Goal: Check status: Check status

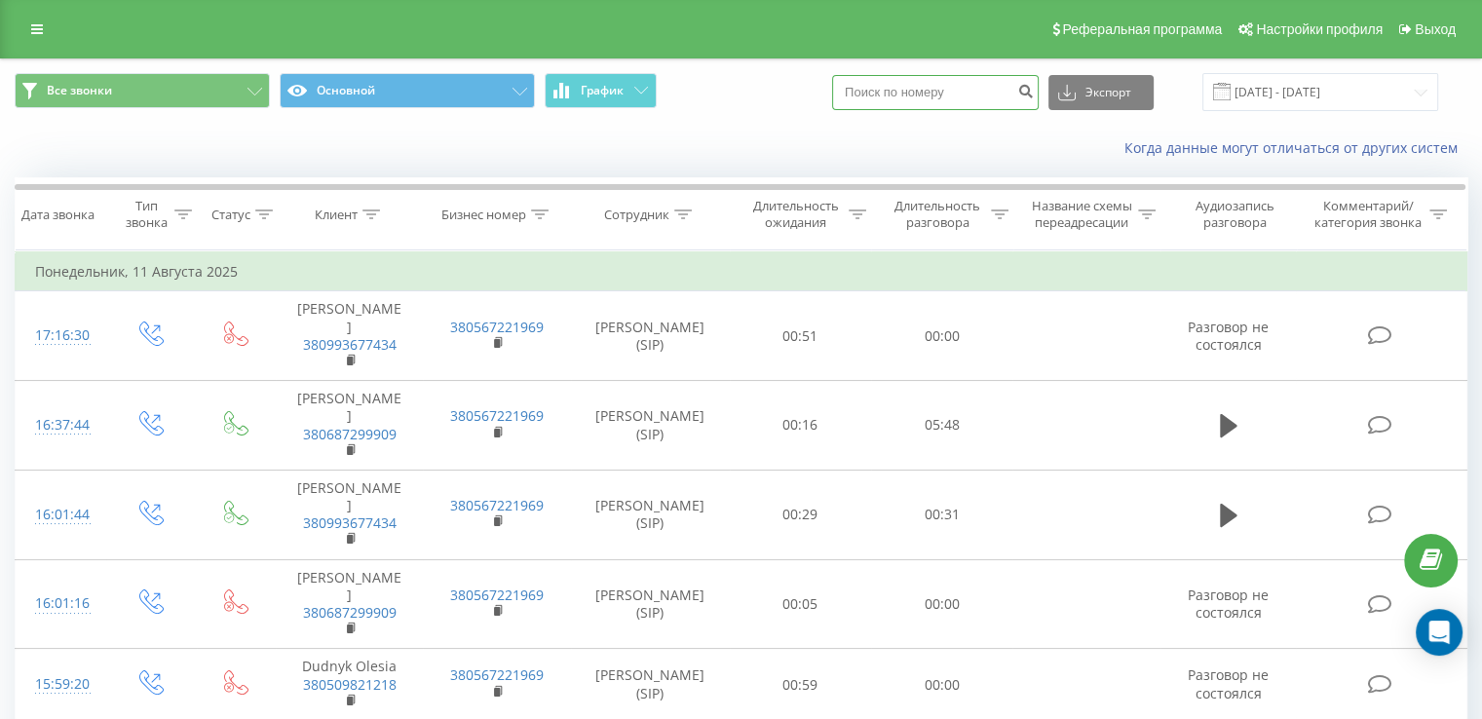
click at [910, 78] on input at bounding box center [935, 92] width 207 height 35
click at [919, 94] on input at bounding box center [935, 92] width 207 height 35
paste input "380990621019"
type input "380990621019"
click at [1034, 91] on icon "submit" at bounding box center [1025, 89] width 17 height 12
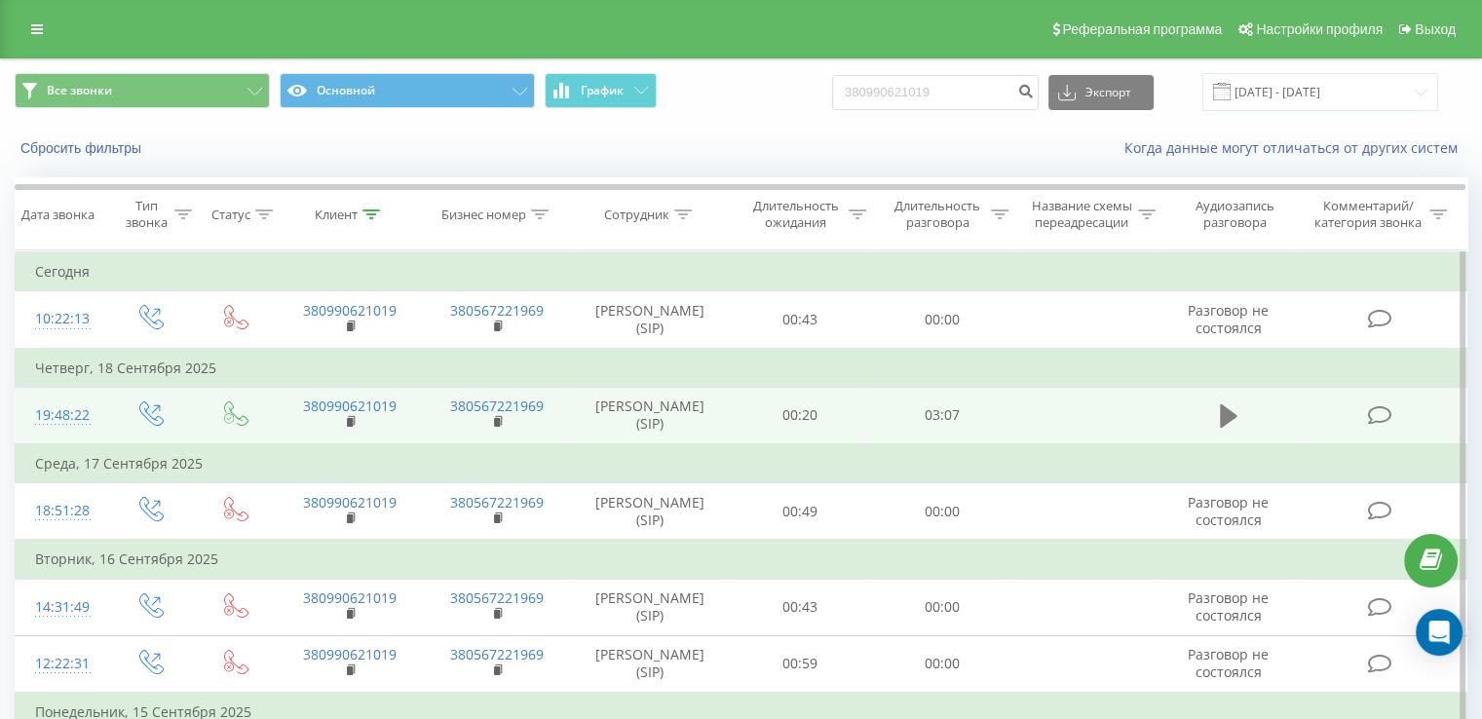
click at [1228, 403] on icon at bounding box center [1229, 415] width 18 height 27
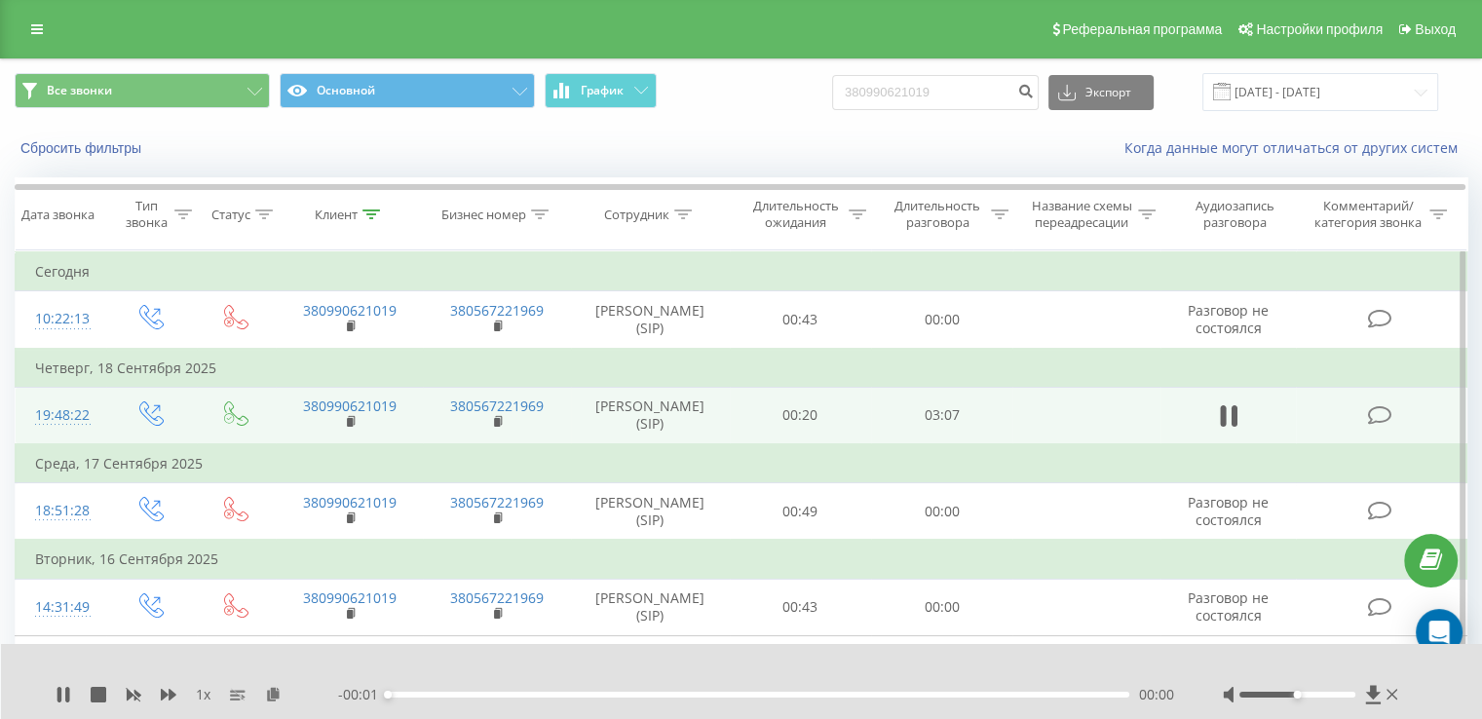
click at [543, 693] on div "00:00" at bounding box center [759, 695] width 742 height 6
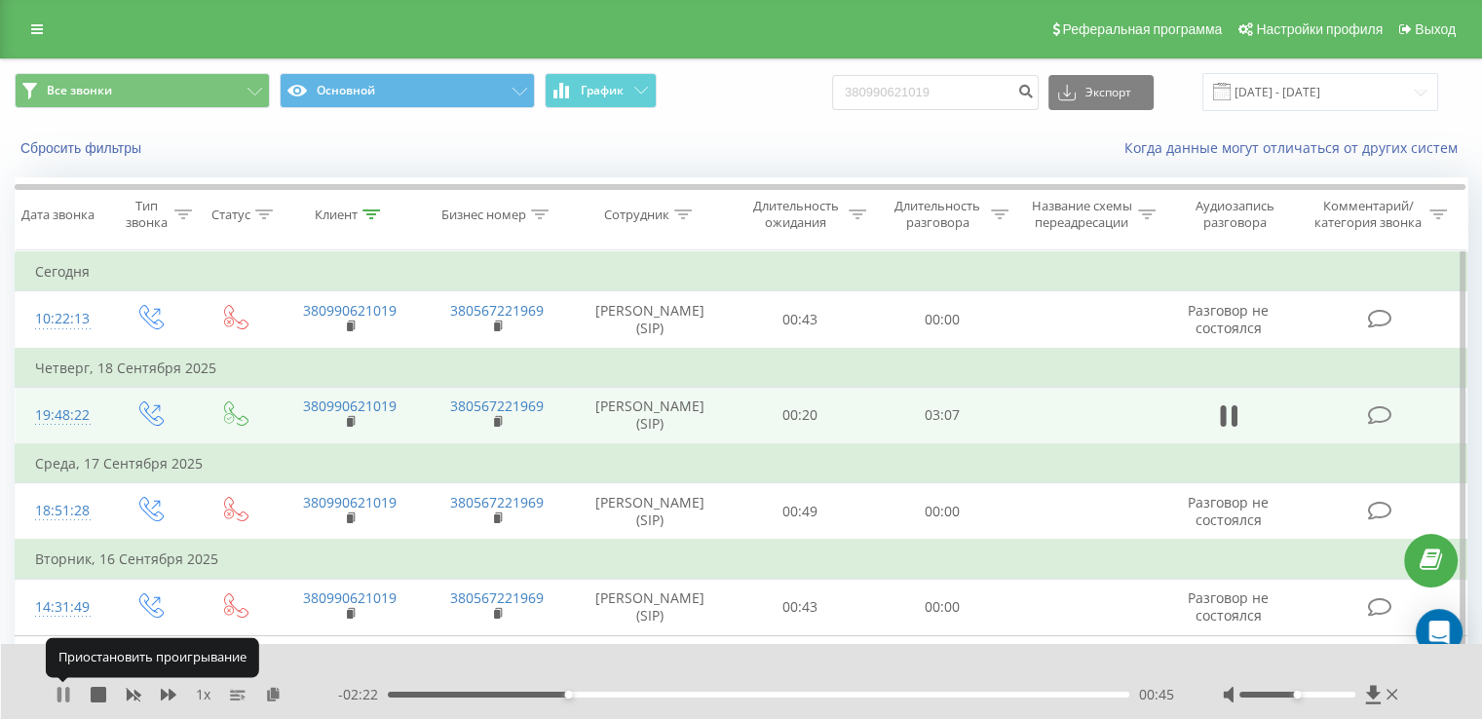
click at [60, 687] on icon at bounding box center [64, 695] width 16 height 16
